Goal: Information Seeking & Learning: Check status

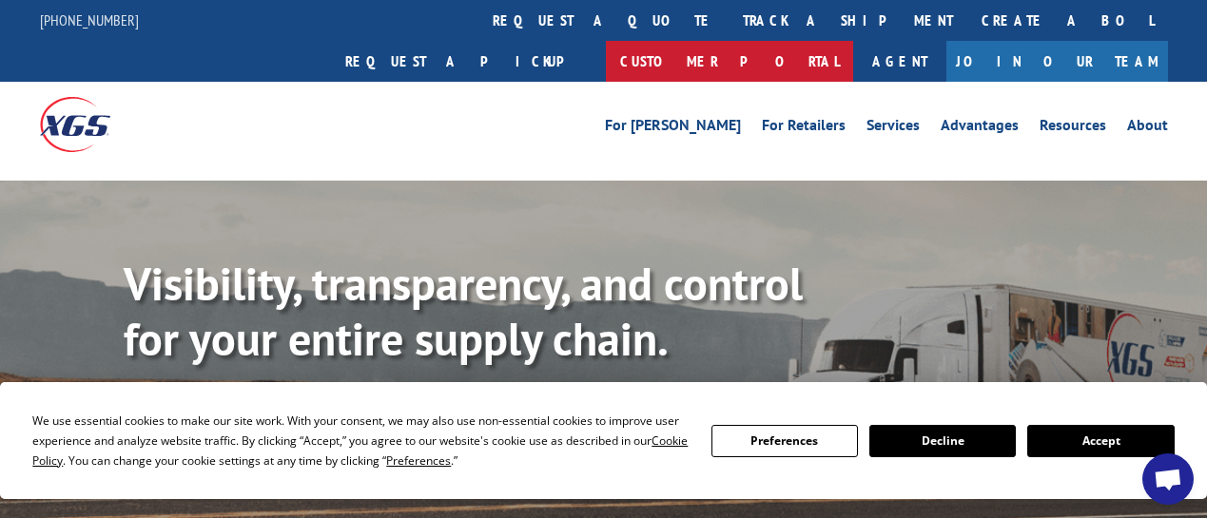
click at [853, 41] on link "Customer Portal" at bounding box center [729, 61] width 247 height 41
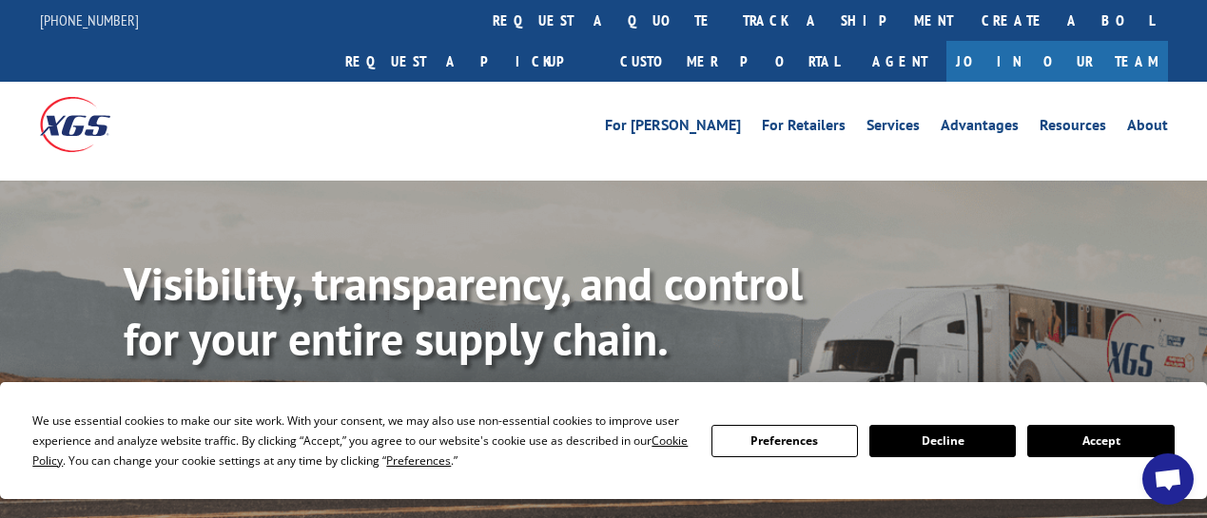
click at [1100, 437] on button "Accept" at bounding box center [1100, 441] width 146 height 32
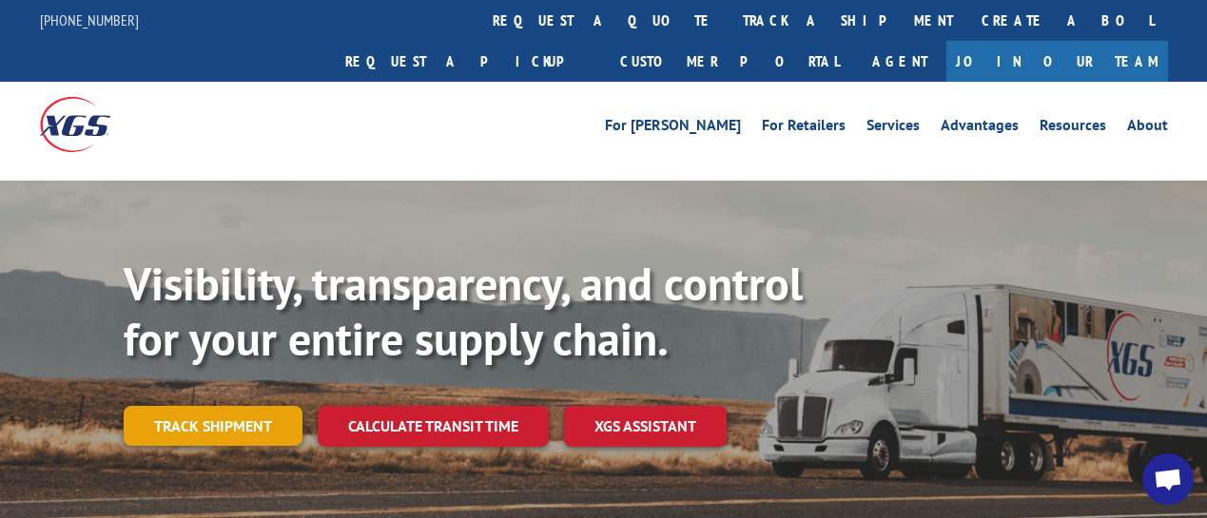
click at [236, 406] on link "Track shipment" at bounding box center [213, 426] width 179 height 40
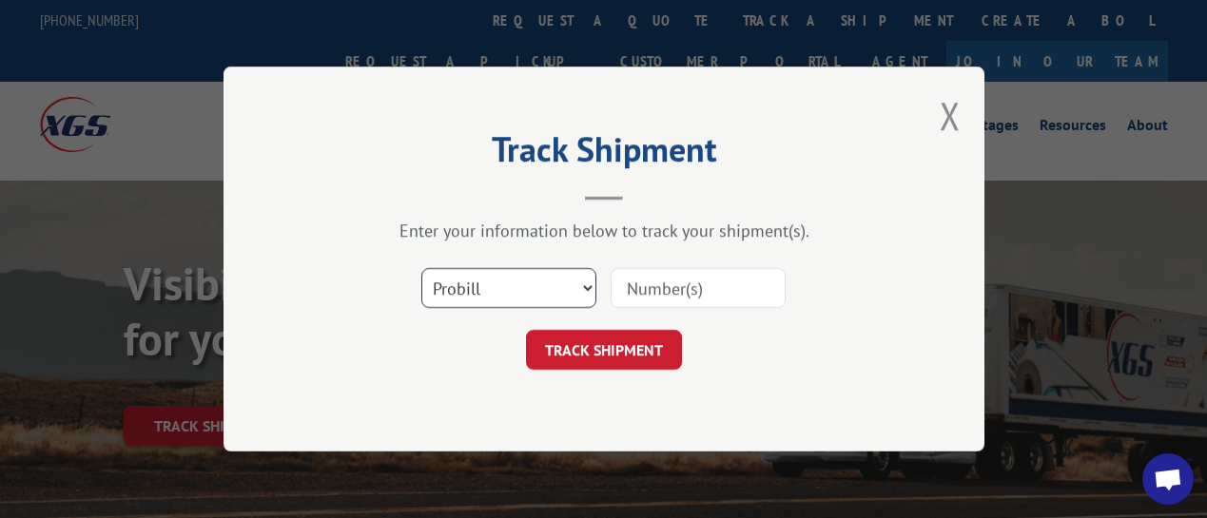
click at [560, 289] on select "Select category... Probill BOL PO" at bounding box center [508, 288] width 175 height 40
select select "bol"
click at [421, 268] on select "Select category... Probill BOL PO" at bounding box center [508, 288] width 175 height 40
click at [683, 285] on input at bounding box center [698, 288] width 175 height 40
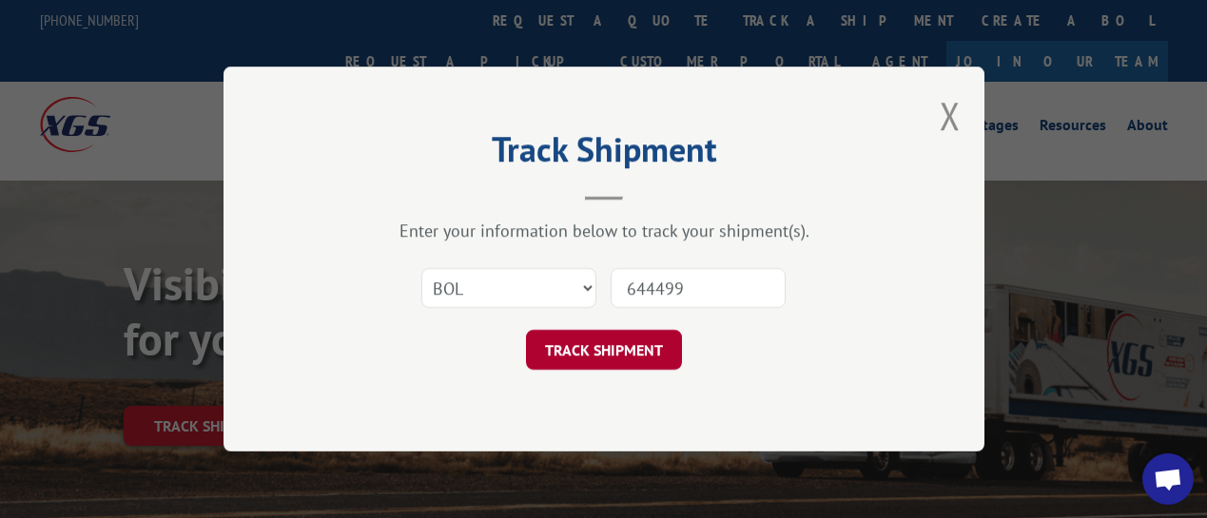
type input "644499"
click at [659, 344] on button "TRACK SHIPMENT" at bounding box center [604, 350] width 156 height 40
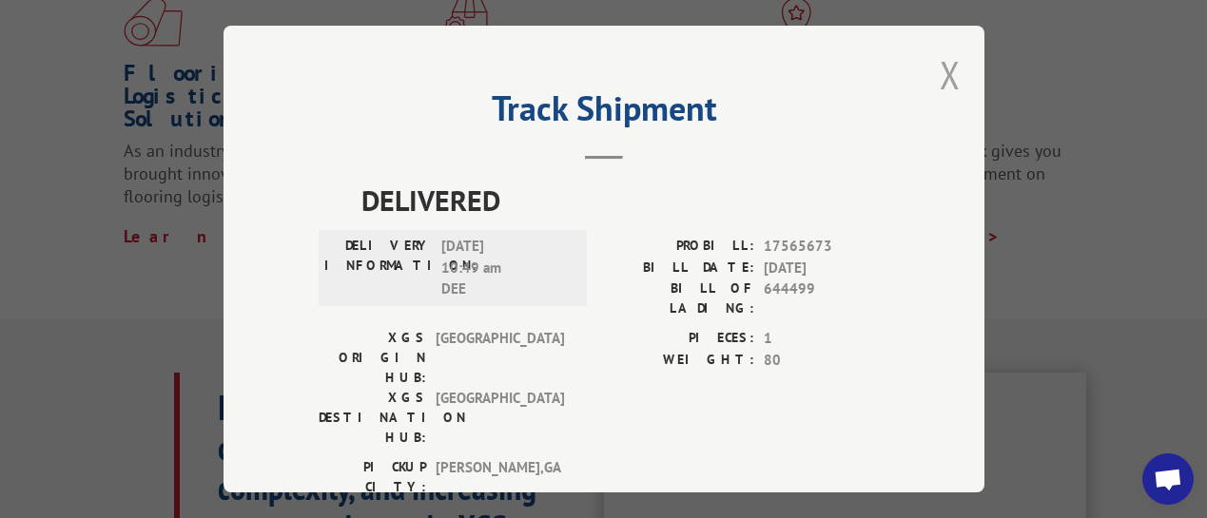
click at [947, 83] on button "Close modal" at bounding box center [950, 74] width 21 height 50
